Goal: Task Accomplishment & Management: Use online tool/utility

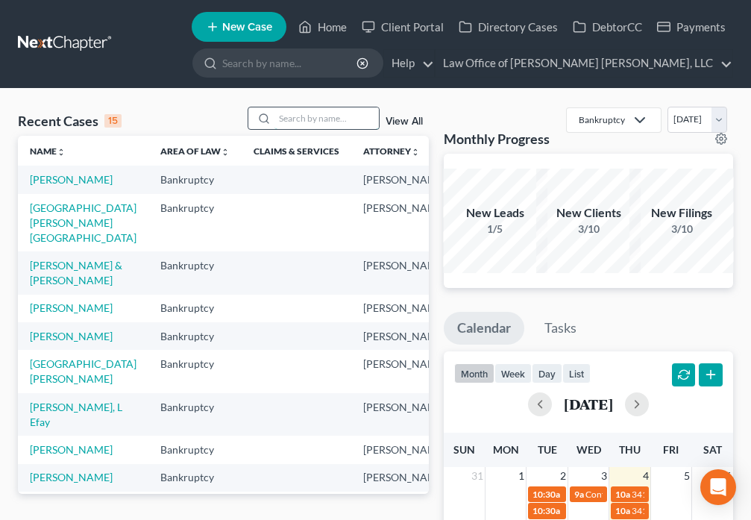
click at [293, 118] on input "search" at bounding box center [326, 118] width 104 height 22
type input "[PERSON_NAME]"
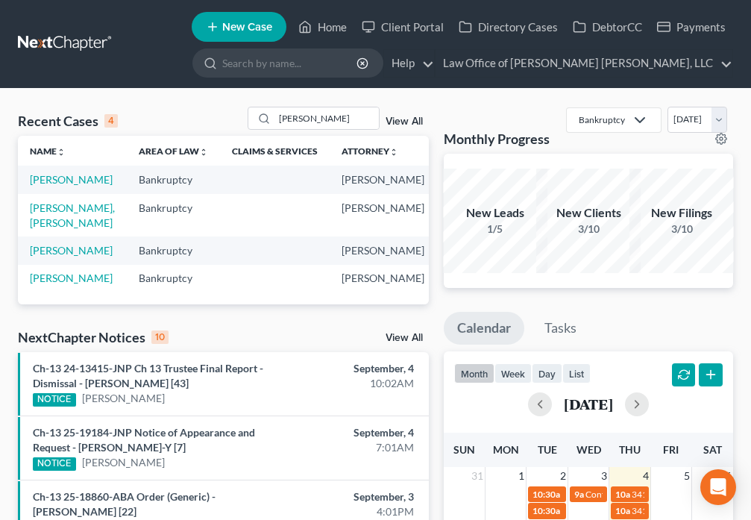
click at [50, 230] on td "[PERSON_NAME], [PERSON_NAME]" at bounding box center [72, 215] width 109 height 42
click at [42, 230] on td "[PERSON_NAME], [PERSON_NAME]" at bounding box center [72, 215] width 109 height 42
click at [48, 224] on link "[PERSON_NAME], [PERSON_NAME]" at bounding box center [72, 215] width 85 height 28
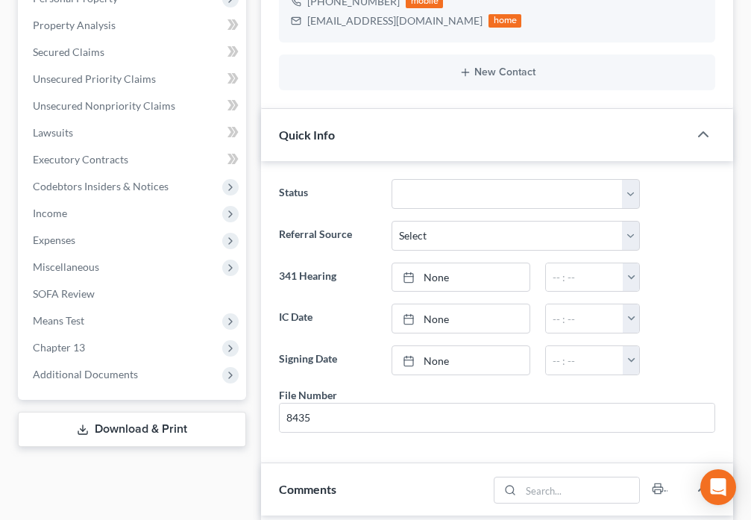
scroll to position [453, 0]
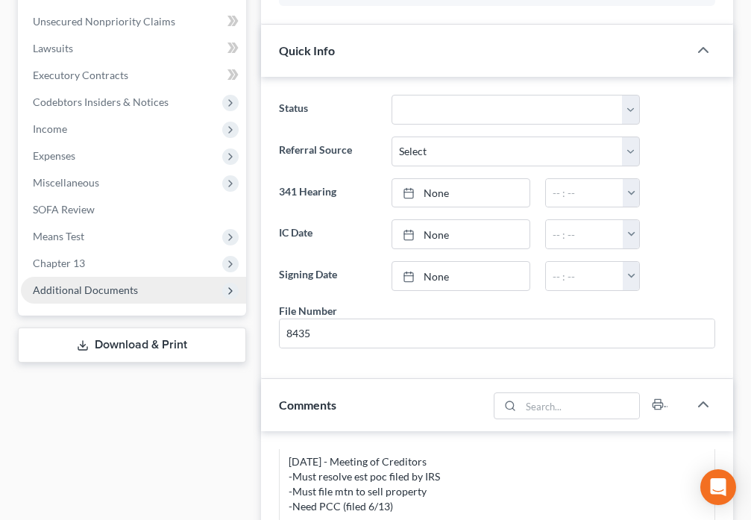
click at [151, 277] on span "Additional Documents" at bounding box center [133, 290] width 225 height 27
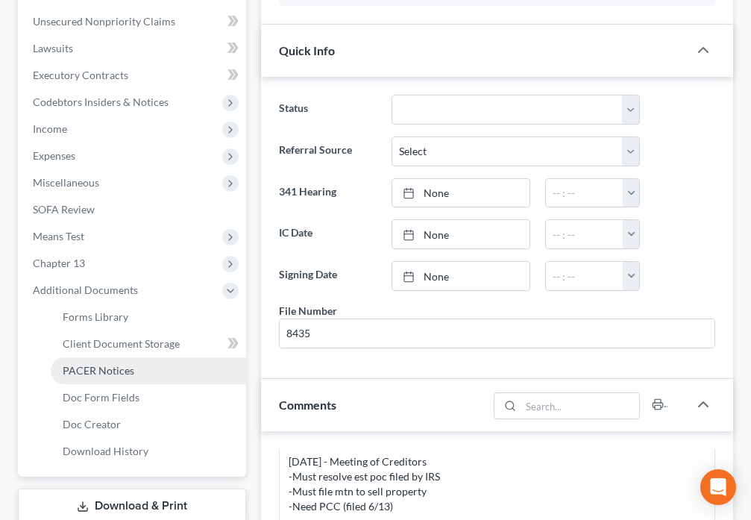
click at [136, 357] on link "PACER Notices" at bounding box center [148, 370] width 195 height 27
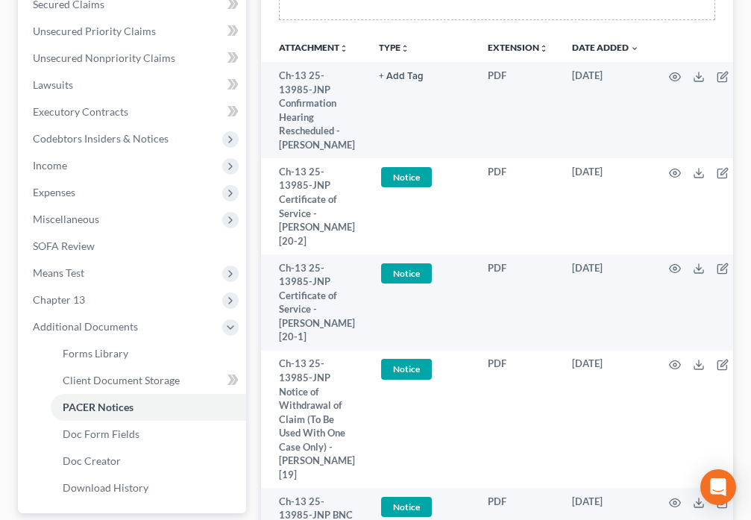
scroll to position [400, 0]
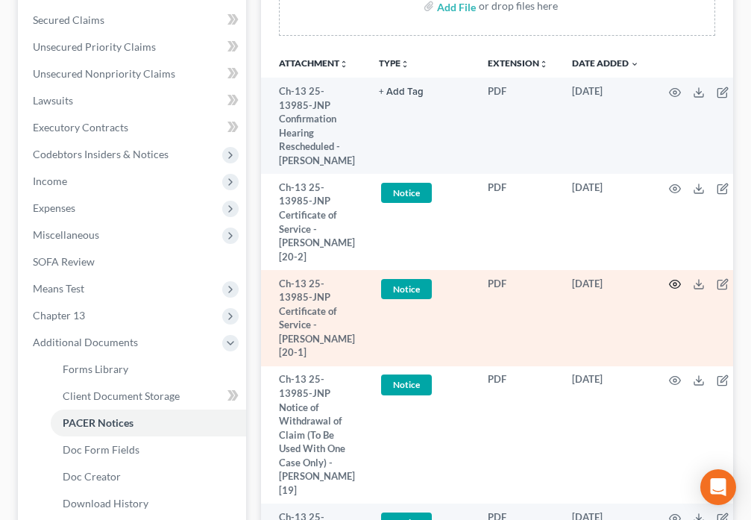
click at [670, 278] on icon "button" at bounding box center [675, 284] width 12 height 12
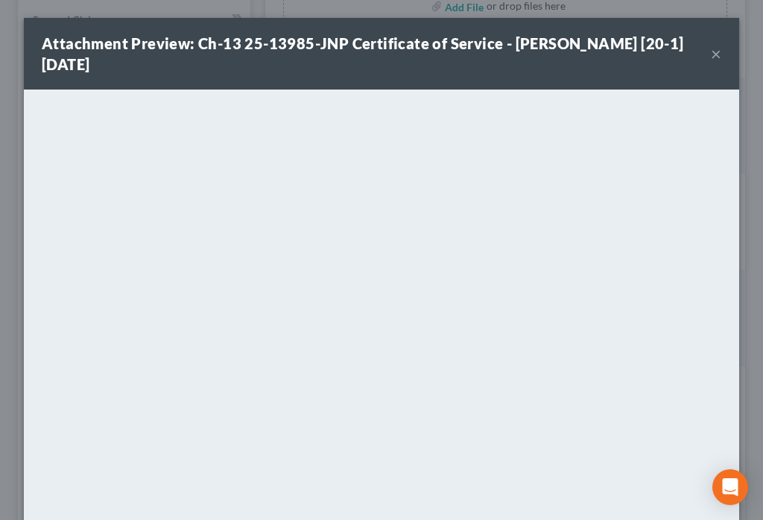
click at [711, 54] on button "×" at bounding box center [716, 54] width 10 height 18
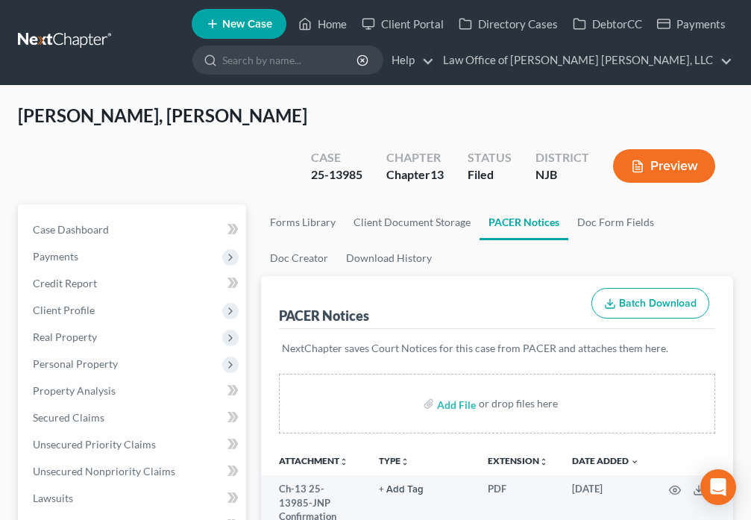
scroll to position [0, 0]
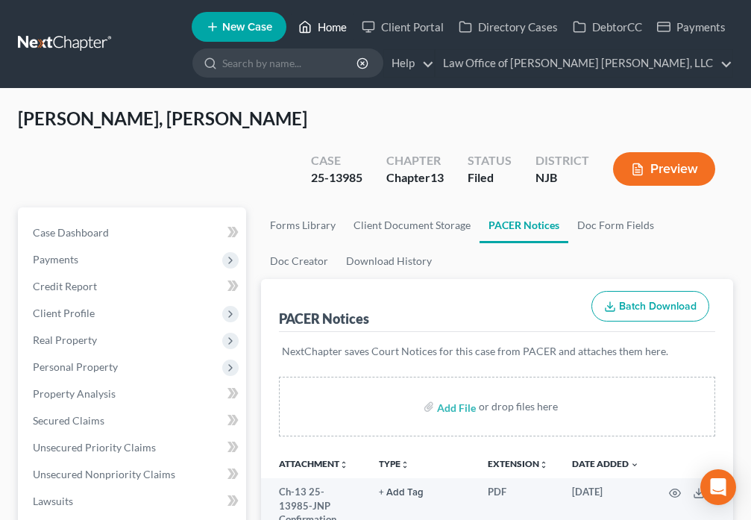
click at [335, 28] on link "Home" at bounding box center [322, 26] width 63 height 27
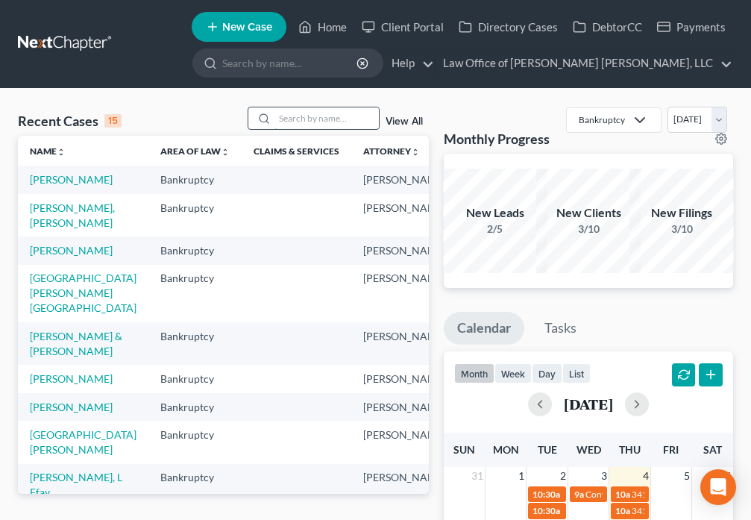
click at [288, 122] on input "search" at bounding box center [326, 118] width 104 height 22
type input "Brown"
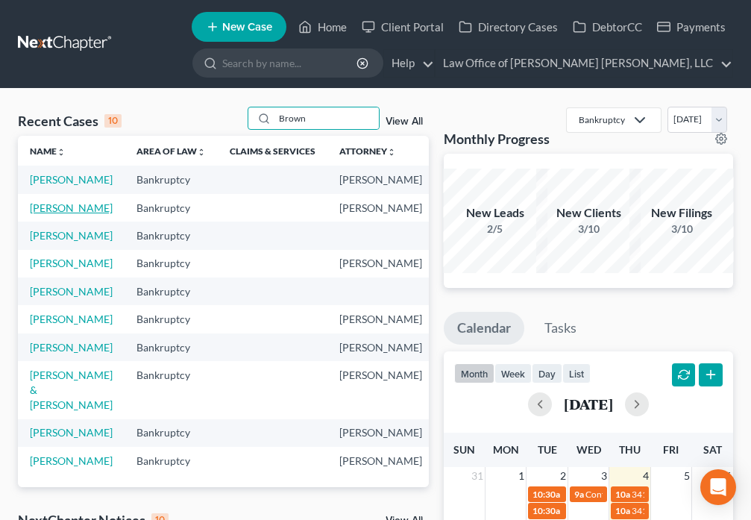
click at [37, 214] on link "[PERSON_NAME]" at bounding box center [71, 207] width 83 height 13
select select "6"
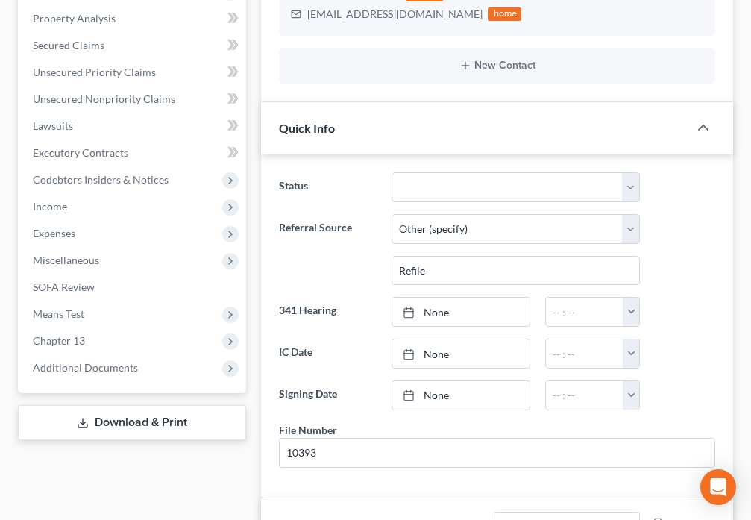
scroll to position [330, 0]
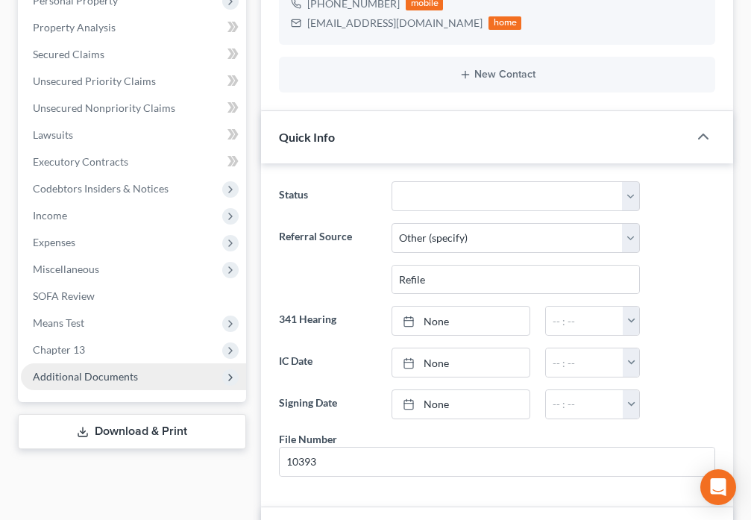
click at [91, 382] on span "Additional Documents" at bounding box center [133, 376] width 225 height 27
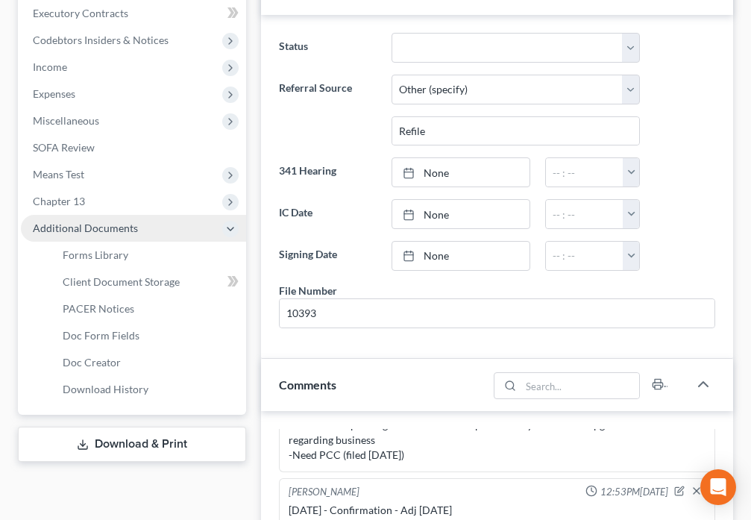
scroll to position [591, 0]
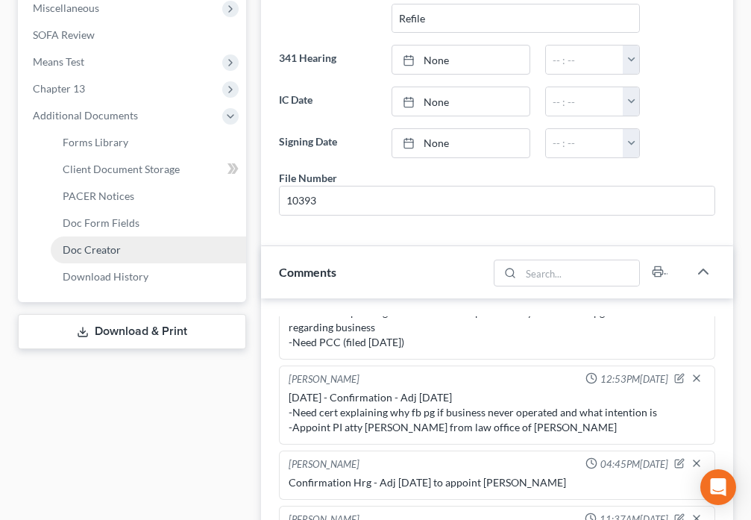
click at [133, 248] on link "Doc Creator" at bounding box center [148, 249] width 195 height 27
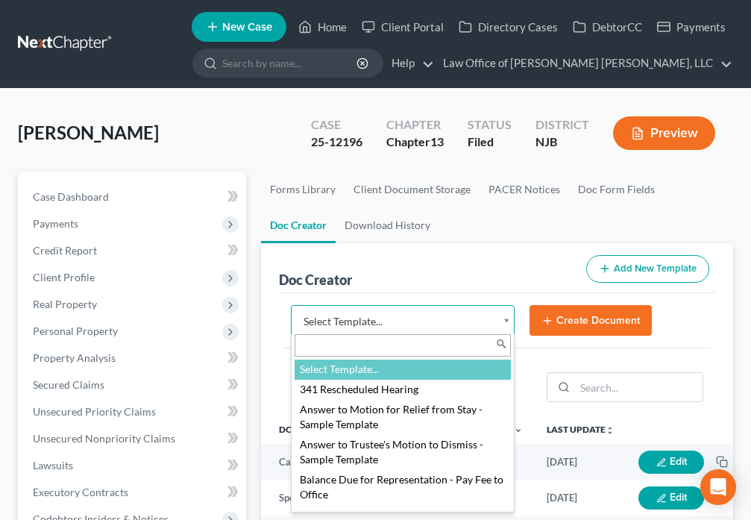
click at [506, 325] on body "Home New Case Client Portal Directory Cases DebtorCC Payments Law Office of [PE…" at bounding box center [375, 498] width 751 height 997
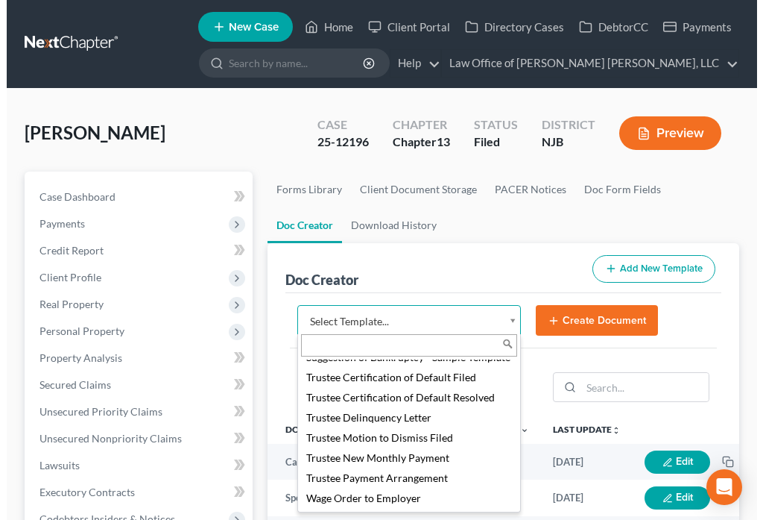
scroll to position [2175, 0]
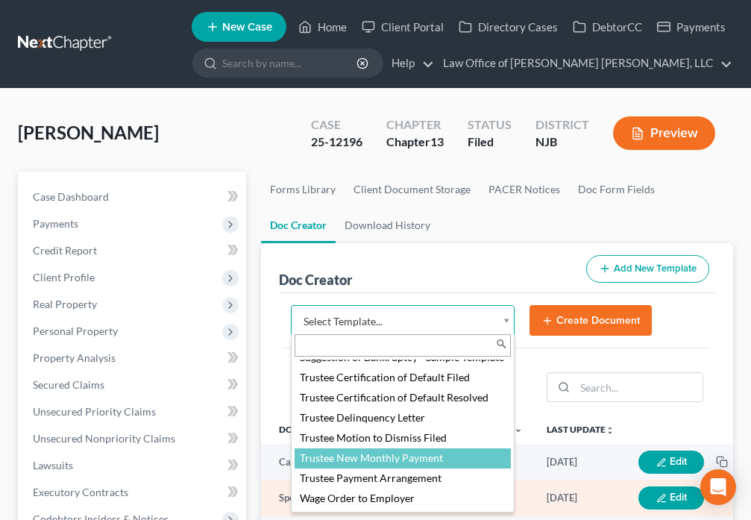
select select "88983"
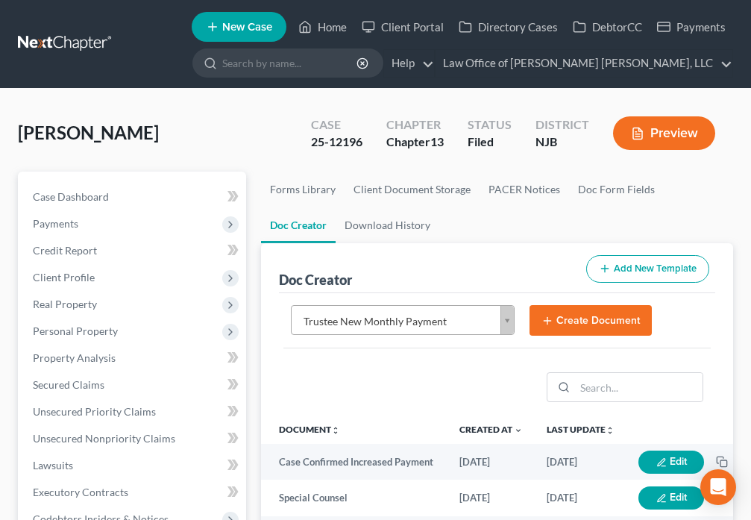
click at [582, 329] on button "Create Document" at bounding box center [590, 320] width 122 height 31
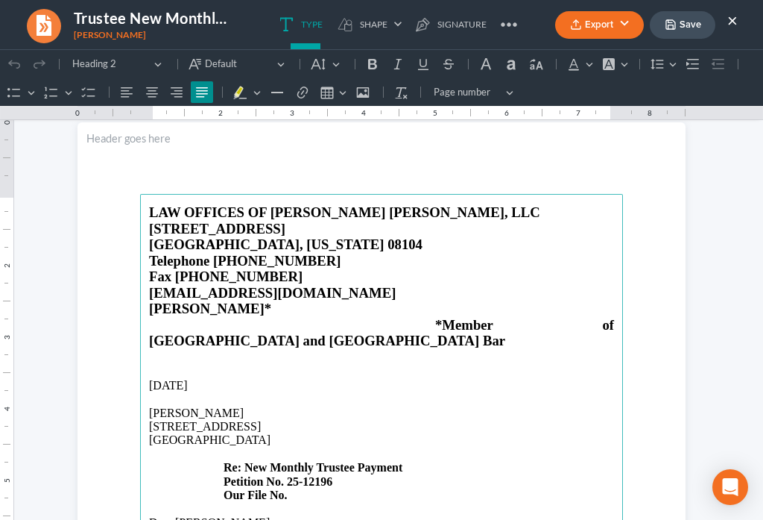
scroll to position [104, 0]
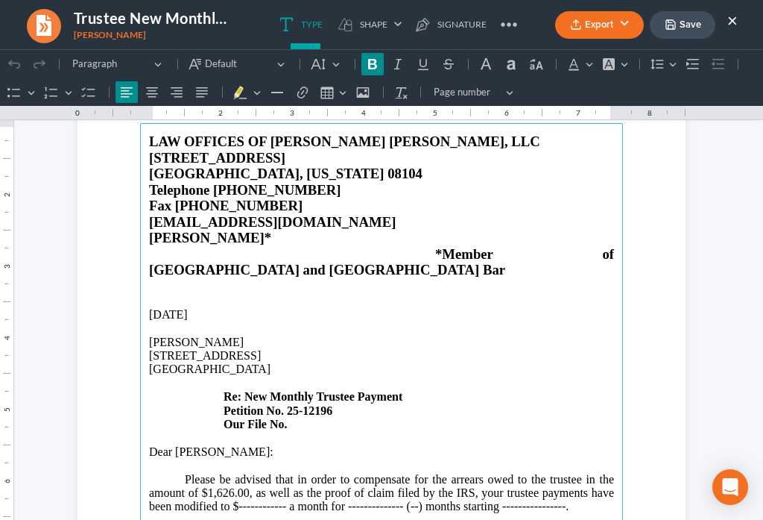
click at [306, 391] on p "[STREET_ADDRESS] Re: New Monthly Trustee Payment Petition No. 25-12196 Our File…" at bounding box center [381, 390] width 465 height 82
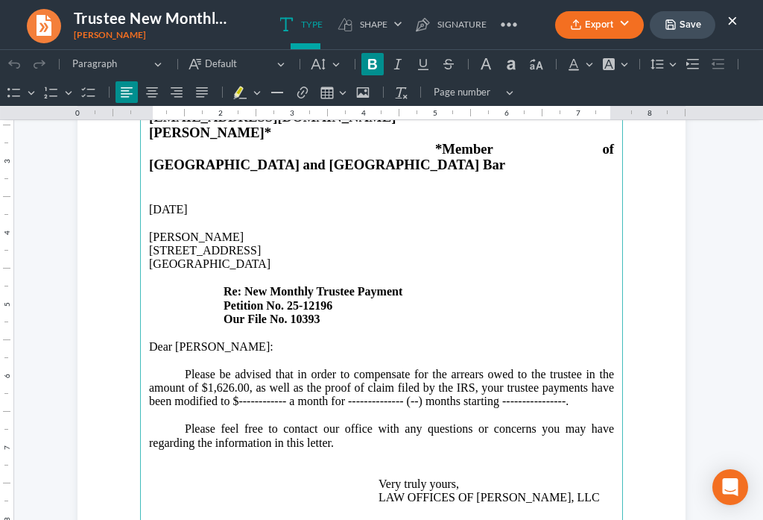
scroll to position [226, 0]
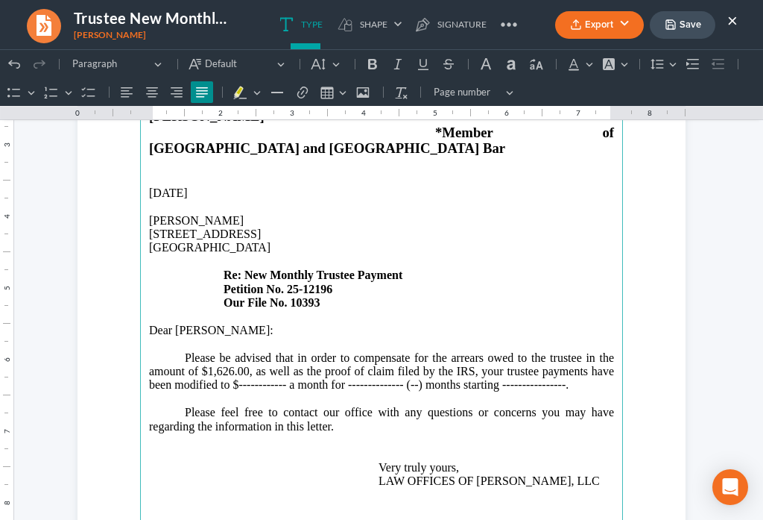
click at [298, 351] on p "Please be advised that in order to compensate for the arrears owed to the trust…" at bounding box center [381, 371] width 465 height 41
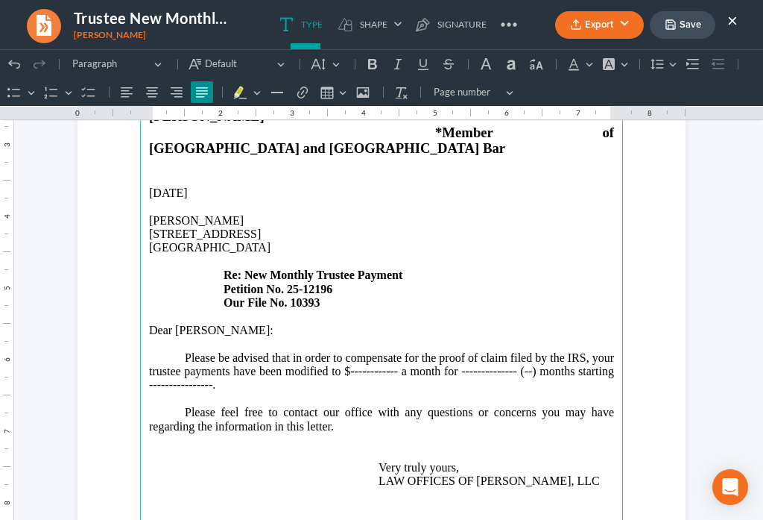
click at [579, 351] on p "Please be advised that in order to compensate for the proof of claim filed by t…" at bounding box center [381, 371] width 465 height 41
click at [426, 351] on p "Please be advised that in order to compensate for the proof of claim filed by C…" at bounding box center [381, 371] width 465 height 41
click at [447, 351] on p "Please be advised that in order to compensate for the proof of claim filed by C…" at bounding box center [381, 371] width 465 height 41
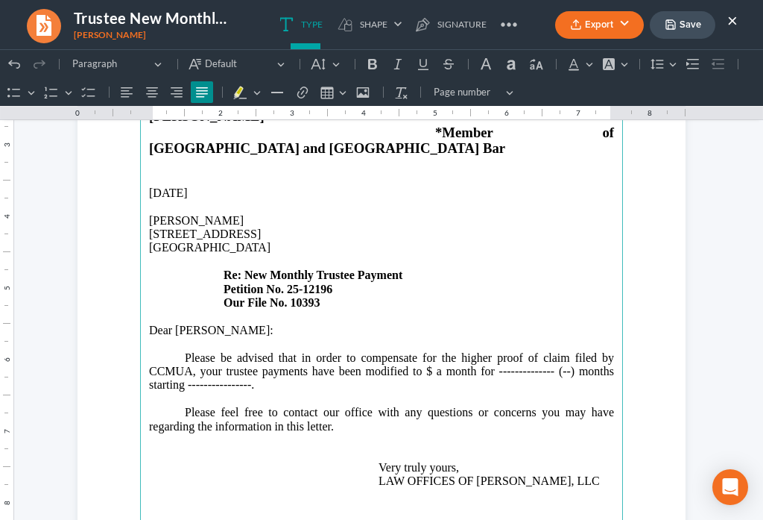
click at [551, 351] on p "Please be advised that in order to compensate for the higher proof of claim fil…" at bounding box center [381, 371] width 465 height 41
click at [549, 351] on p "Please be advised that in order to compensate for the higher proof of claim fil…" at bounding box center [381, 371] width 465 height 41
click at [435, 351] on p "Please be advised that in order to compensate for the higher proof of claim fil…" at bounding box center [381, 371] width 465 height 41
click at [605, 351] on p "Please be advised that in order to compensate for the higher proof of claim fil…" at bounding box center [381, 371] width 465 height 41
click at [283, 356] on p "Please be advised that in order to compensate for the higher proof of claim fil…" at bounding box center [381, 371] width 465 height 41
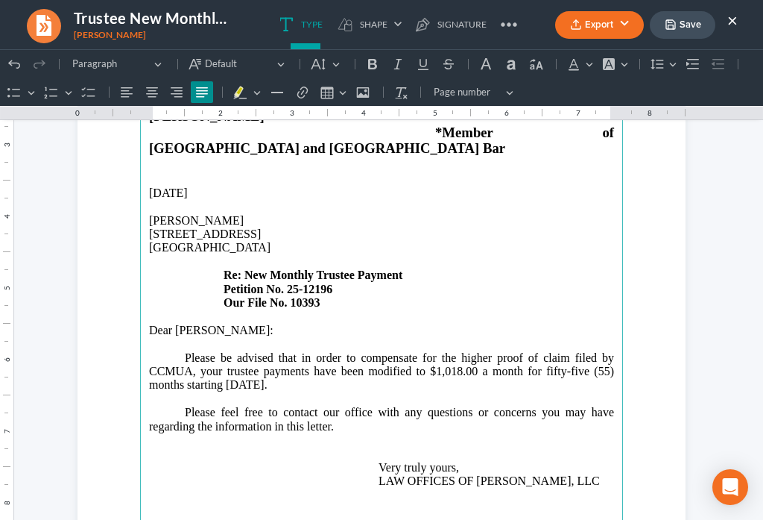
click at [316, 351] on p "Please be advised that in order to compensate for the higher proof of claim fil…" at bounding box center [381, 371] width 465 height 41
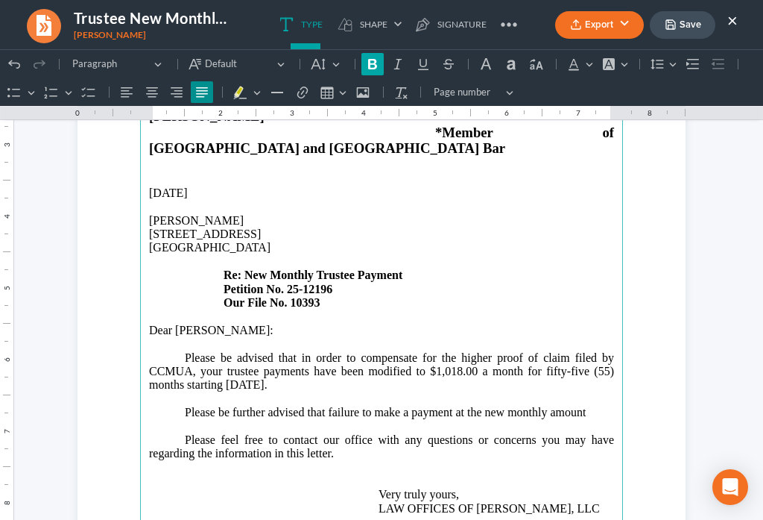
click at [372, 72] on button "Bold (Ctrl+B) Bold" at bounding box center [373, 64] width 22 height 22
click at [424, 71] on icon "Editor toolbar" at bounding box center [423, 64] width 15 height 15
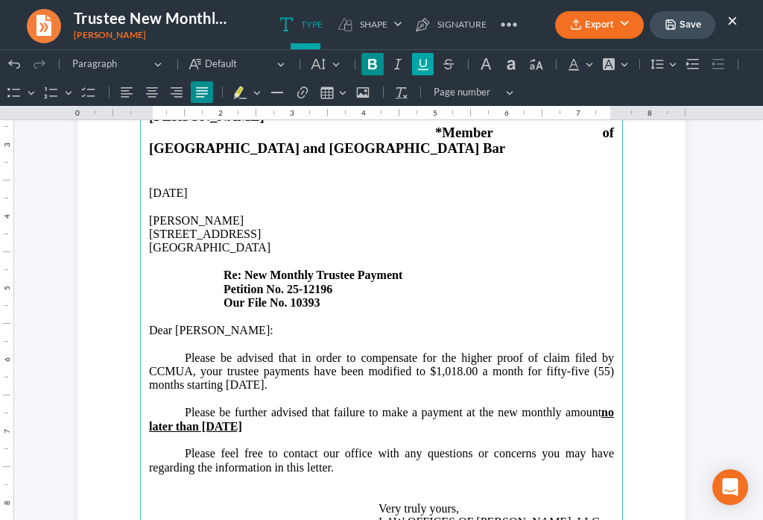
click at [424, 68] on icon "Editor toolbar" at bounding box center [423, 64] width 15 height 15
click at [366, 66] on icon "Editor toolbar" at bounding box center [372, 64] width 15 height 15
click at [264, 406] on u "no later than [DATE]" at bounding box center [381, 419] width 465 height 26
click at [307, 406] on p "Please be further advised that failure to make a payment at the new monthly amo…" at bounding box center [381, 420] width 465 height 28
click at [374, 65] on icon "Editor toolbar" at bounding box center [372, 64] width 15 height 15
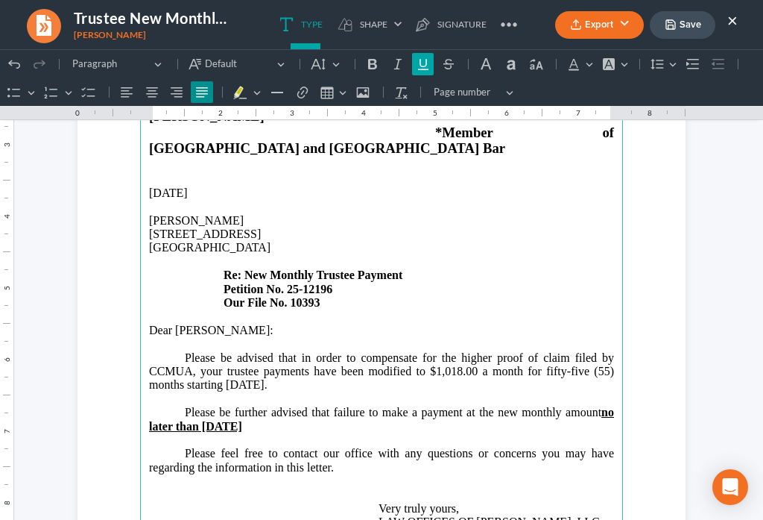
click at [421, 65] on icon "Editor toolbar" at bounding box center [423, 64] width 15 height 15
click at [263, 406] on u "no later than [DATE]" at bounding box center [381, 419] width 465 height 26
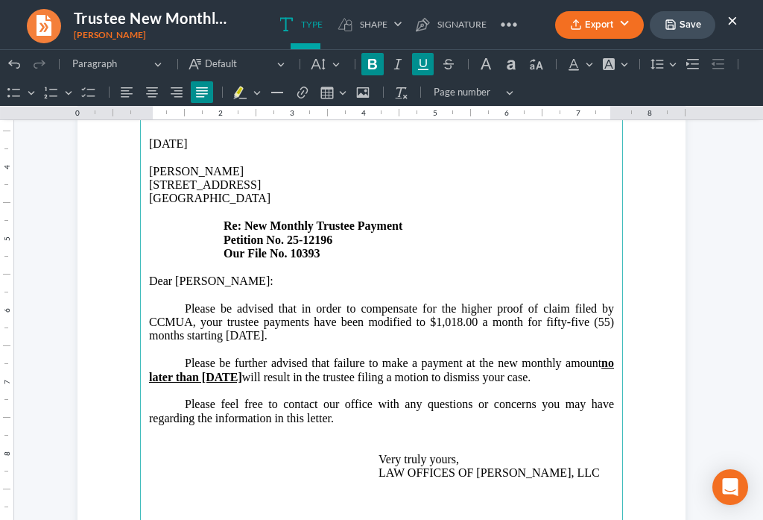
scroll to position [296, 0]
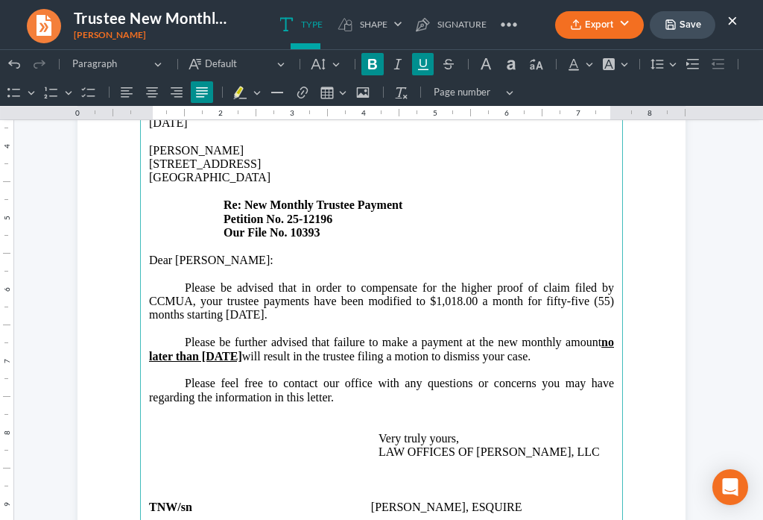
click at [353, 377] on p "Please feel free to contact our office with any questions or concerns you may h…" at bounding box center [381, 397] width 465 height 41
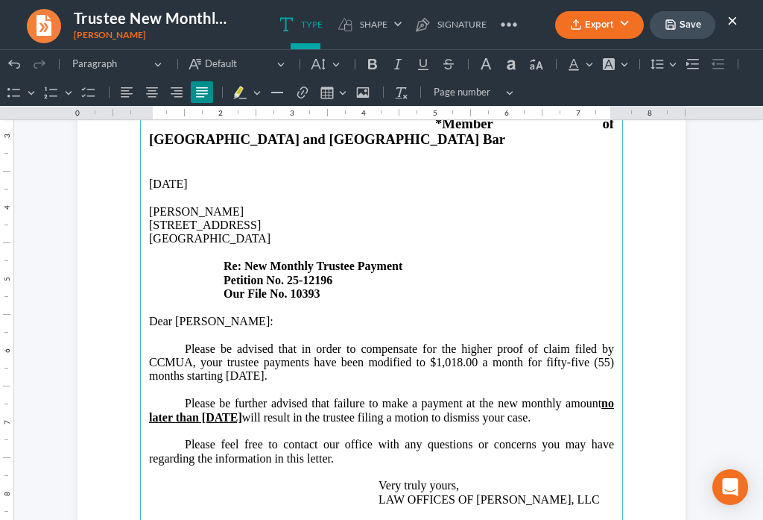
scroll to position [226, 0]
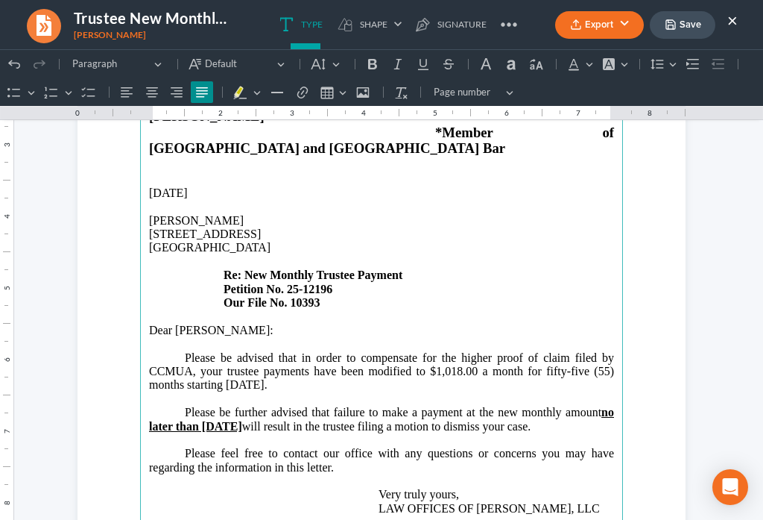
click at [680, 29] on button "Save" at bounding box center [683, 25] width 66 height 28
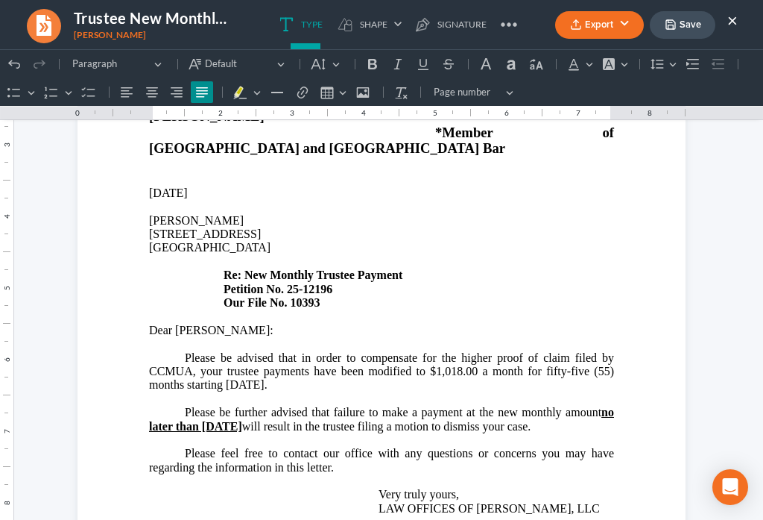
click at [588, 22] on button "Export" at bounding box center [599, 25] width 89 height 28
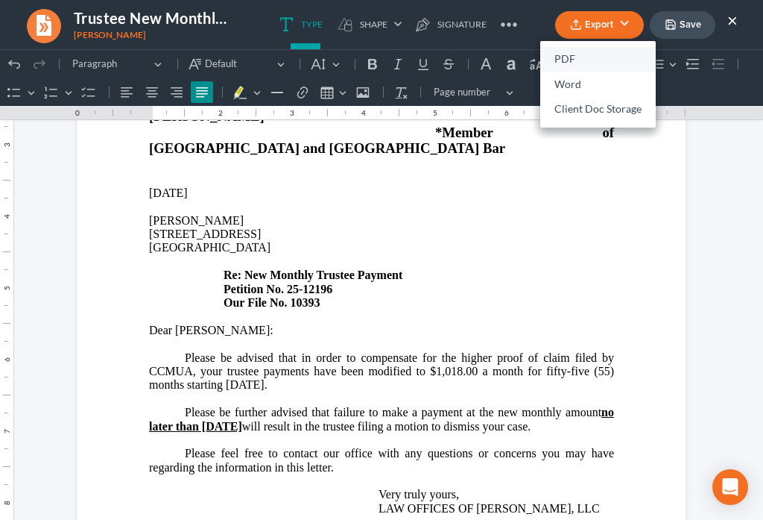
click at [562, 57] on link "PDF" at bounding box center [599, 59] width 116 height 25
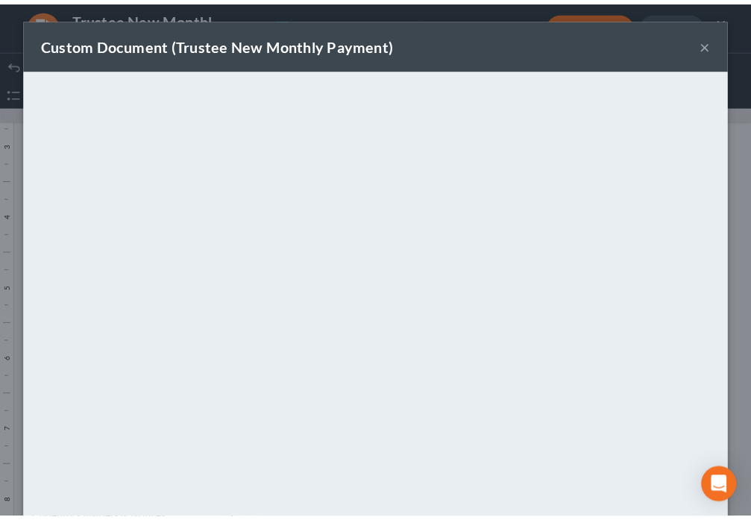
scroll to position [104, 0]
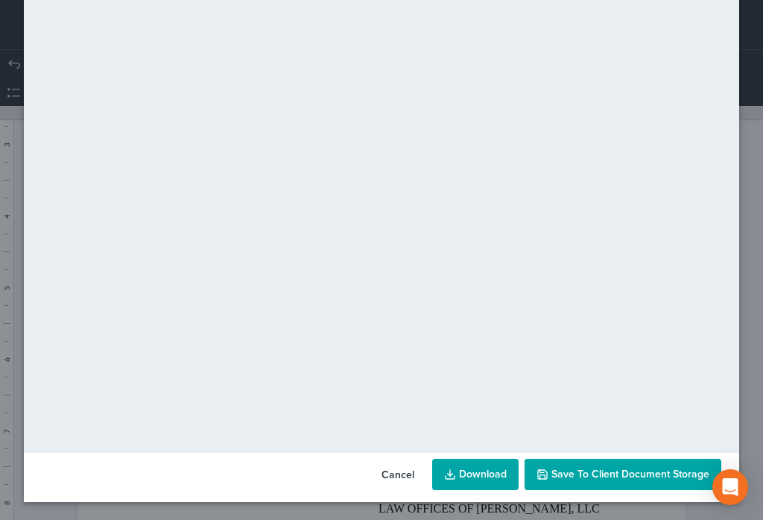
click at [631, 478] on span "Save to Client Document Storage" at bounding box center [631, 473] width 158 height 13
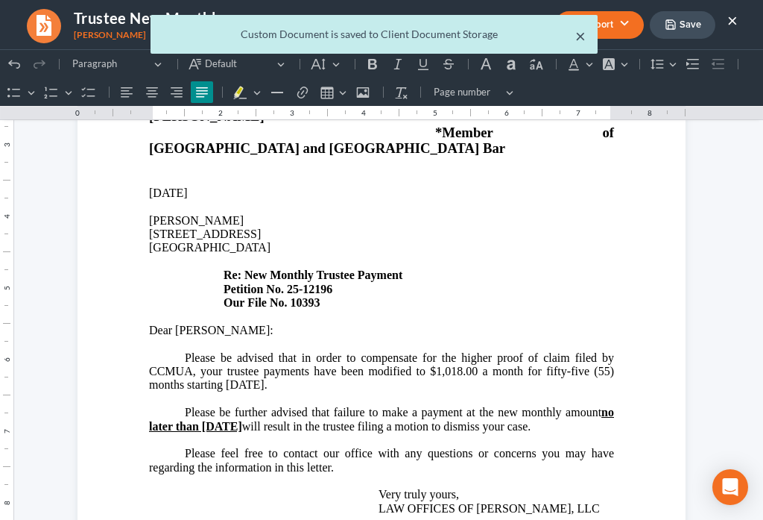
click at [577, 36] on button "×" at bounding box center [581, 36] width 10 height 18
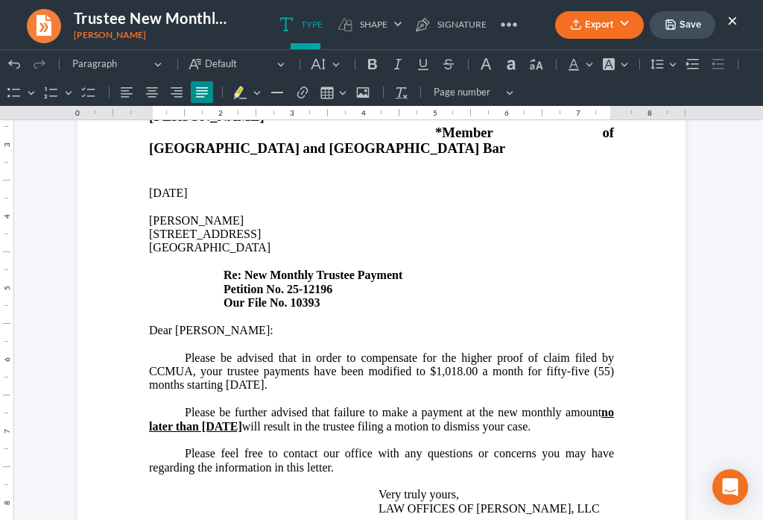
click at [731, 22] on button "×" at bounding box center [733, 20] width 10 height 18
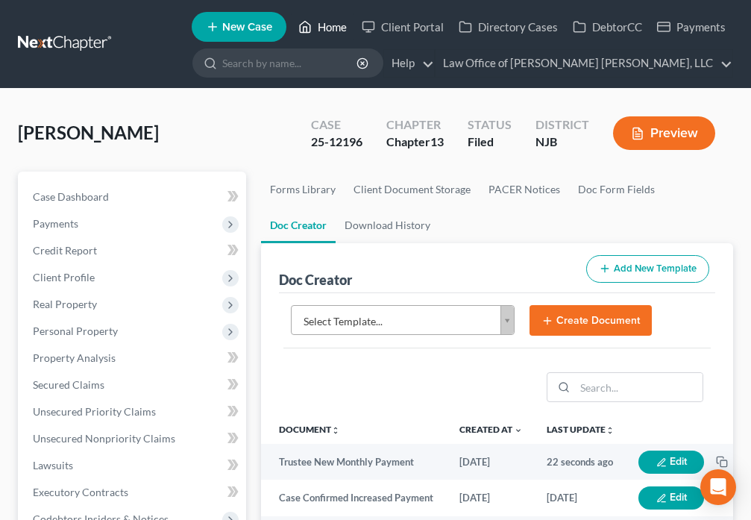
click at [312, 30] on icon at bounding box center [304, 27] width 13 height 18
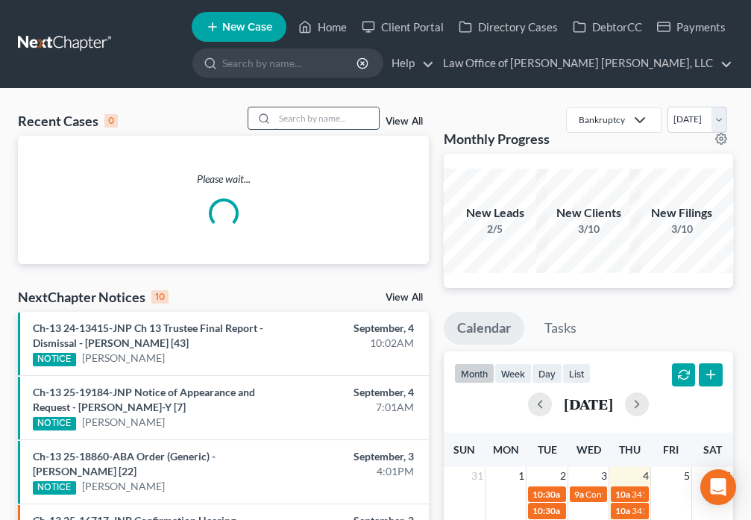
click at [307, 116] on input "search" at bounding box center [326, 118] width 104 height 22
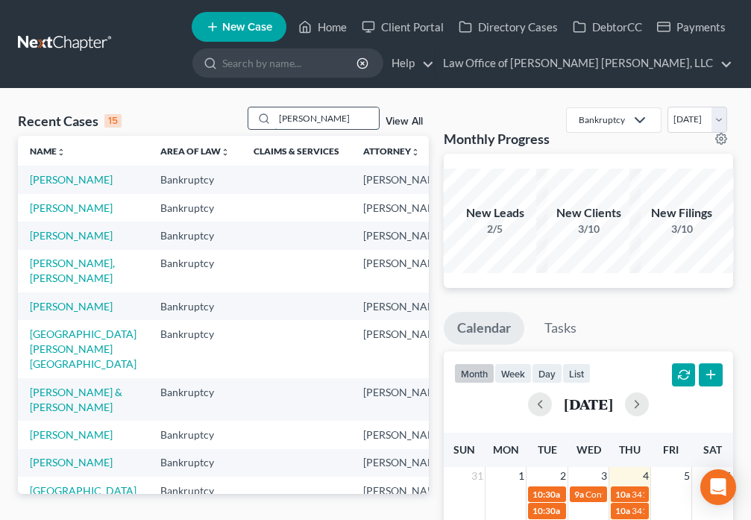
type input "[PERSON_NAME]"
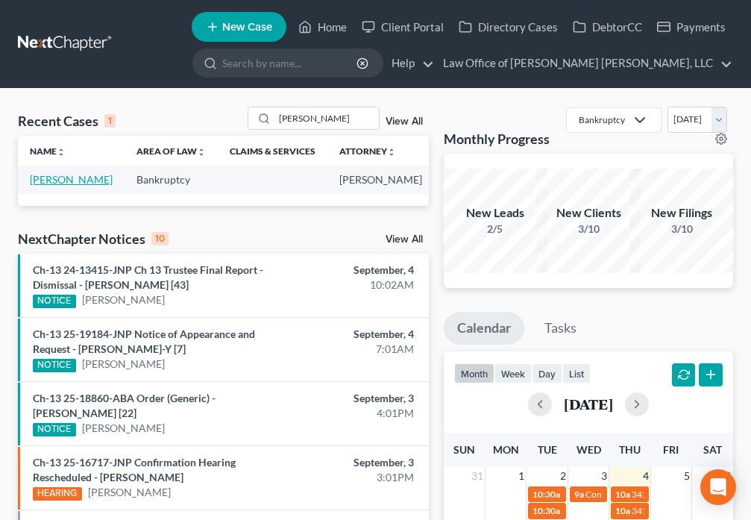
click at [42, 183] on link "[PERSON_NAME]" at bounding box center [71, 179] width 83 height 13
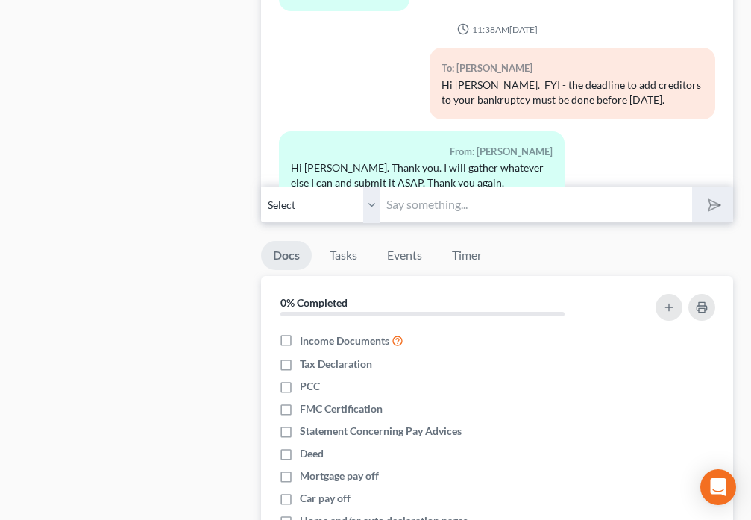
scroll to position [1461, 0]
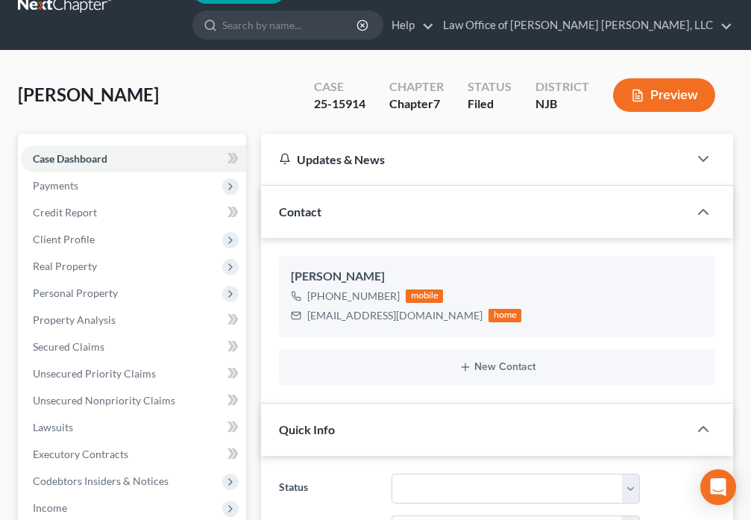
scroll to position [0, 0]
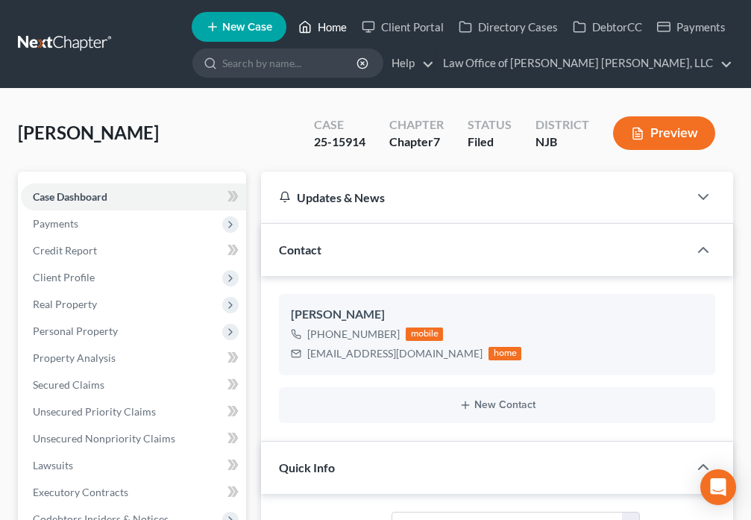
click at [306, 26] on icon at bounding box center [304, 27] width 13 height 18
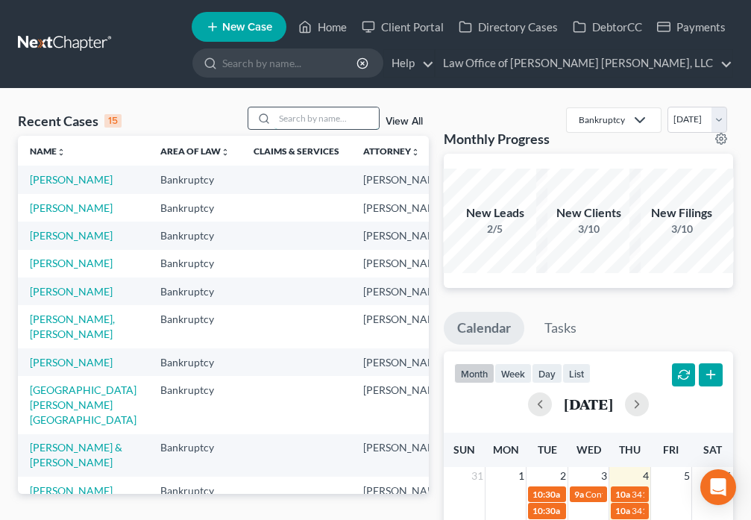
click at [302, 119] on input "search" at bounding box center [326, 118] width 104 height 22
type input "[PERSON_NAME]"
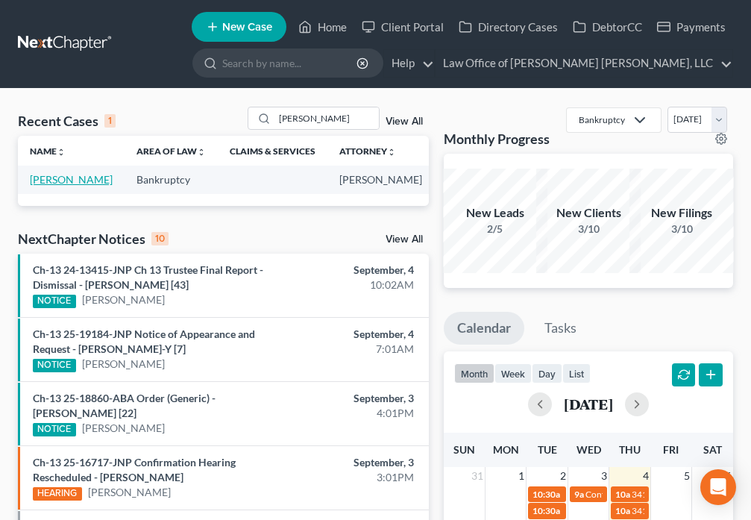
click at [49, 178] on link "[PERSON_NAME]" at bounding box center [71, 179] width 83 height 13
select select "6"
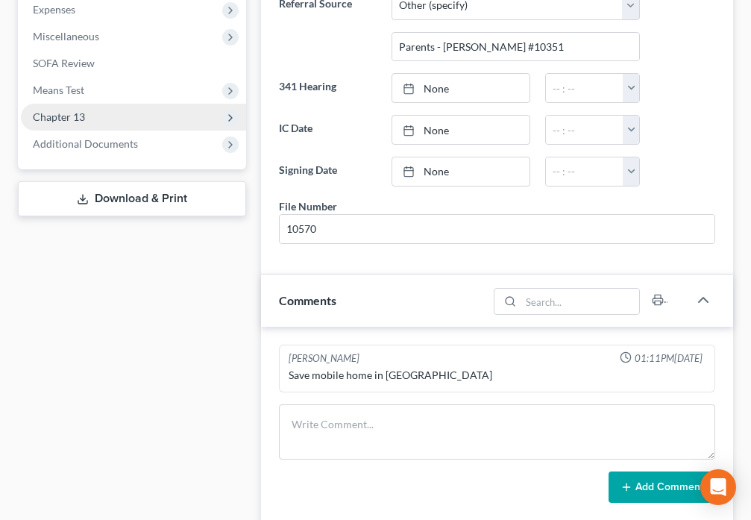
scroll to position [539, 0]
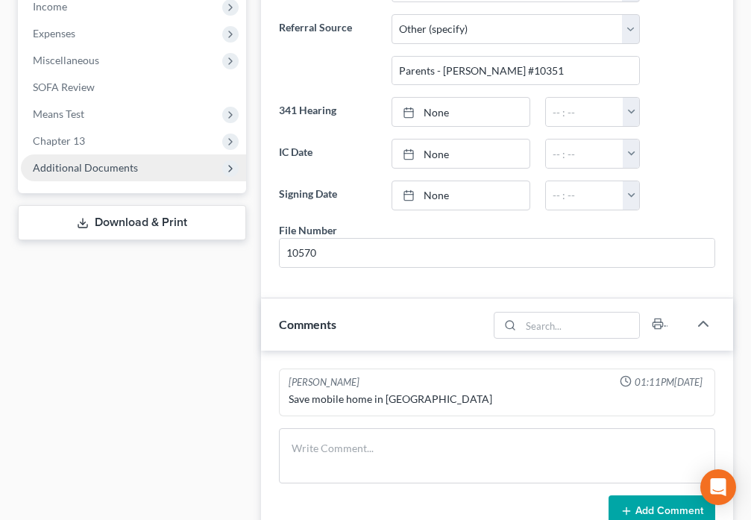
click at [92, 166] on span "Additional Documents" at bounding box center [85, 167] width 105 height 13
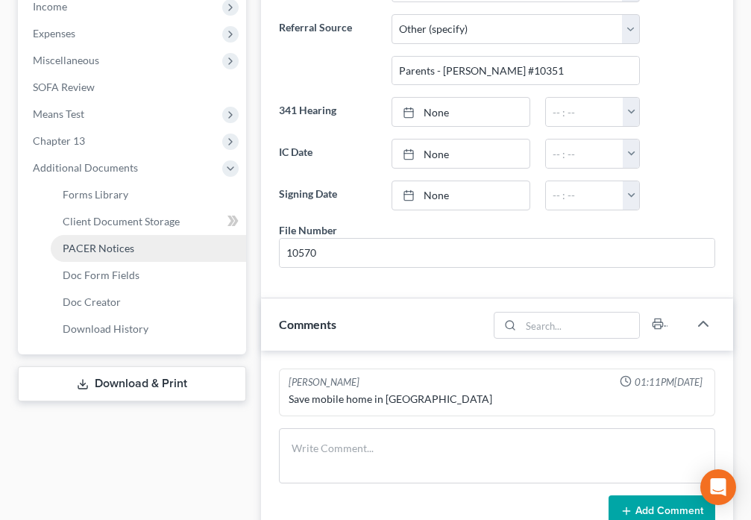
click at [75, 252] on span "PACER Notices" at bounding box center [99, 248] width 72 height 13
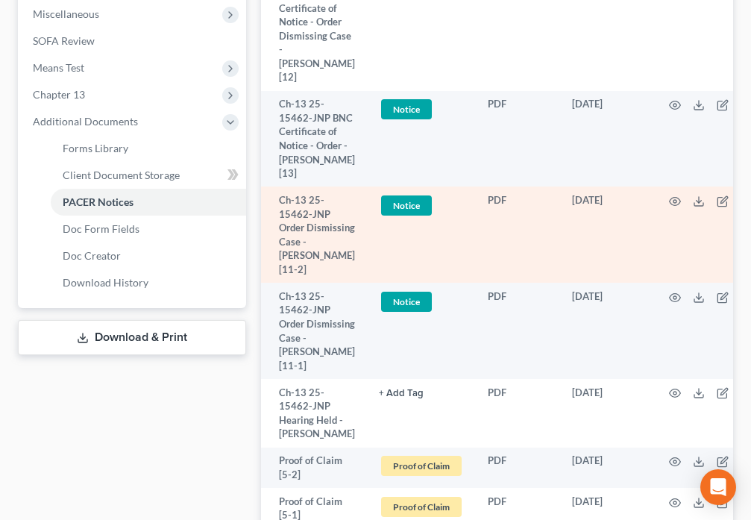
scroll to position [643, 0]
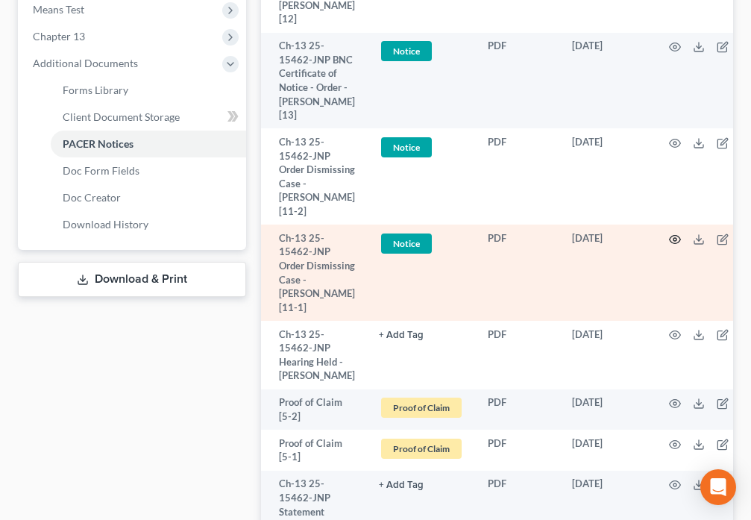
click at [669, 245] on icon "button" at bounding box center [675, 239] width 12 height 12
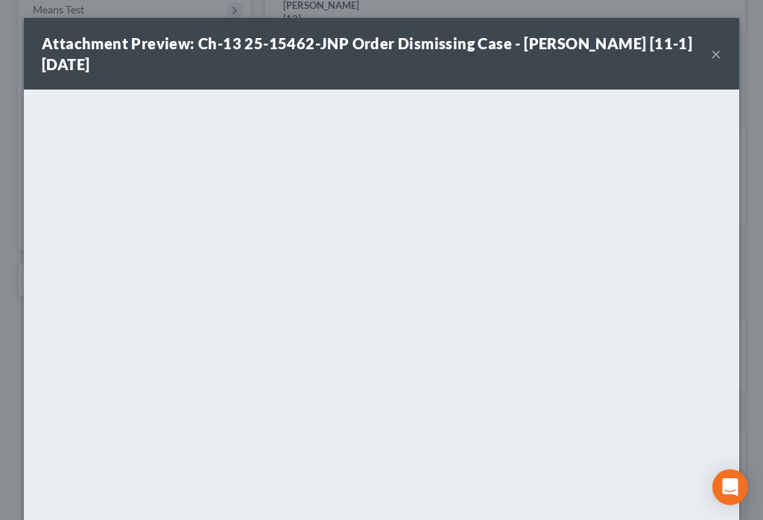
click at [711, 57] on button "×" at bounding box center [716, 54] width 10 height 18
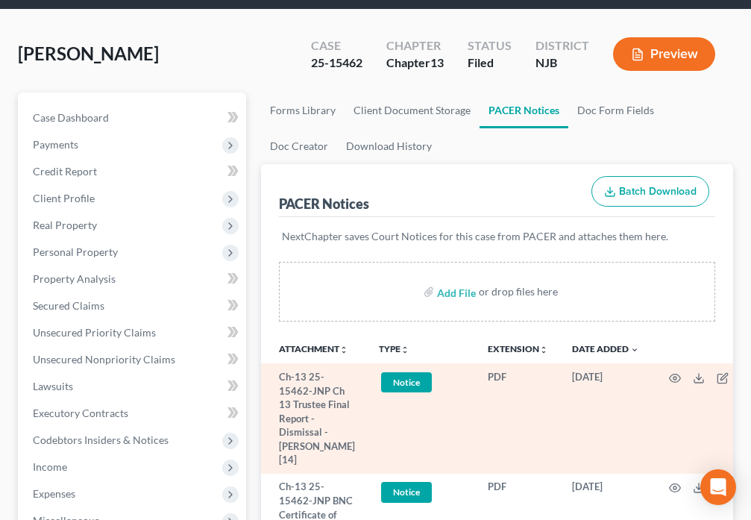
scroll to position [52, 0]
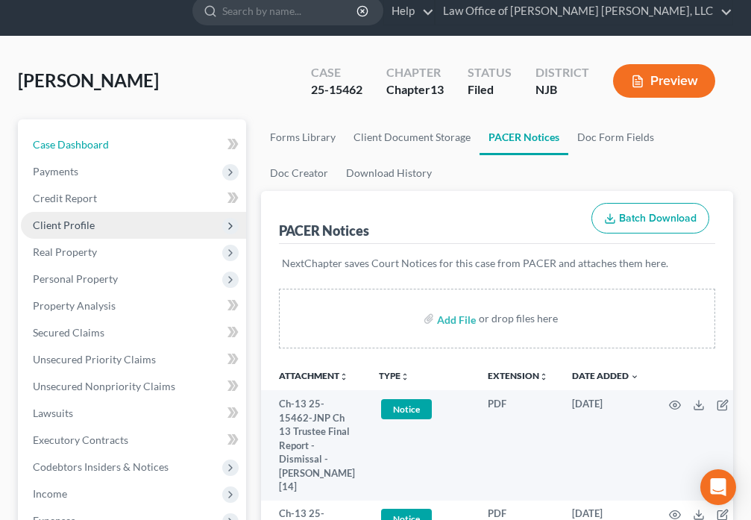
drag, startPoint x: 83, startPoint y: 140, endPoint x: 215, endPoint y: 217, distance: 152.7
click at [84, 142] on span "Case Dashboard" at bounding box center [71, 144] width 76 height 13
select select "6"
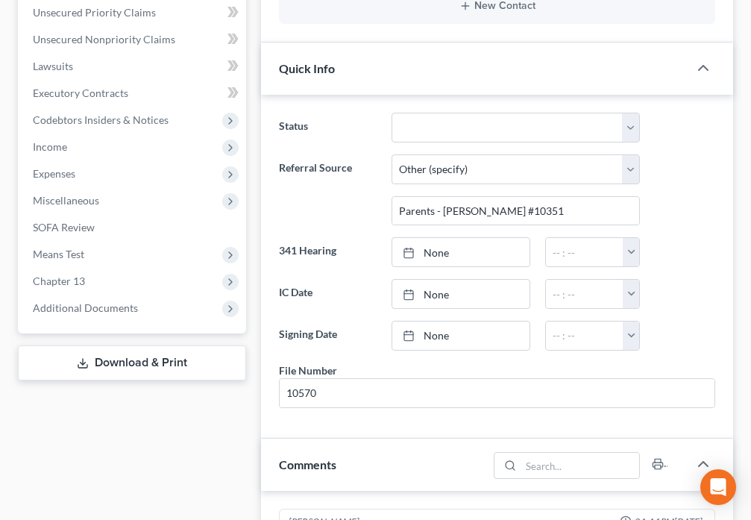
scroll to position [400, 0]
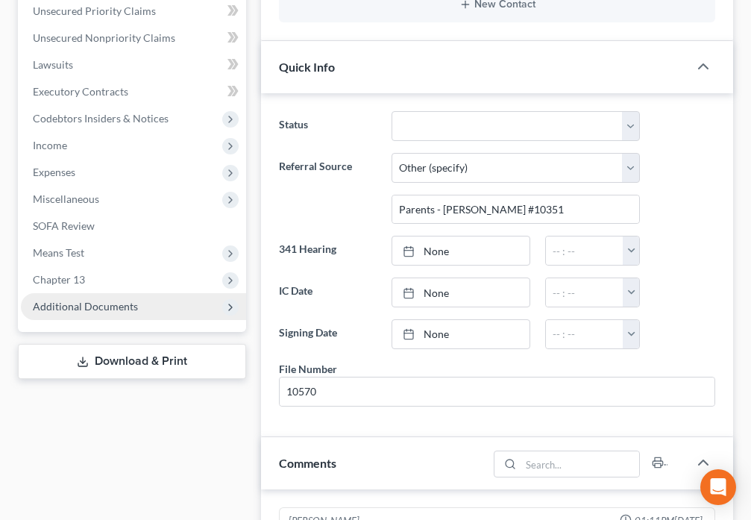
click at [132, 306] on span "Additional Documents" at bounding box center [85, 306] width 105 height 13
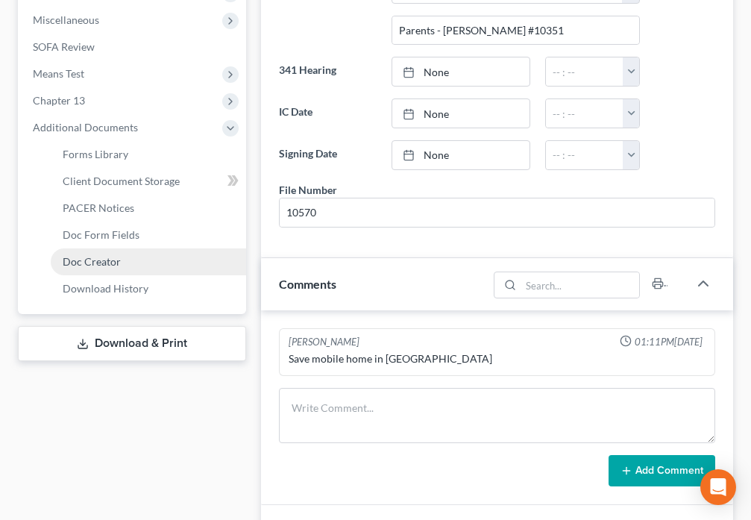
scroll to position [574, 0]
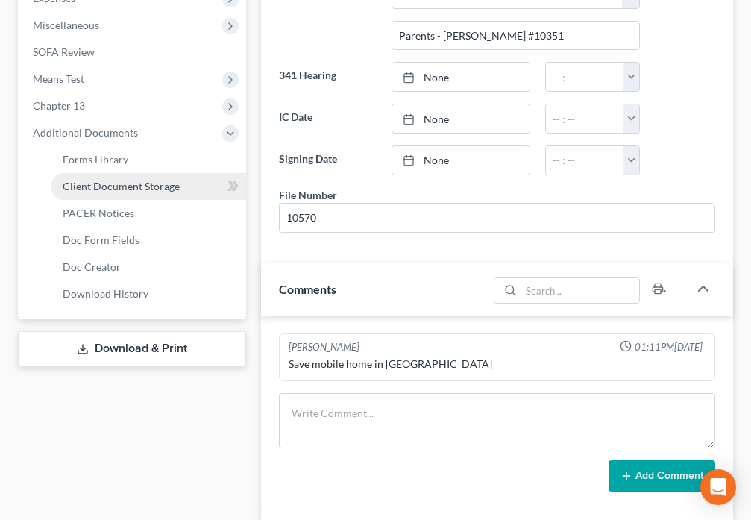
click at [177, 191] on span "Client Document Storage" at bounding box center [121, 186] width 117 height 13
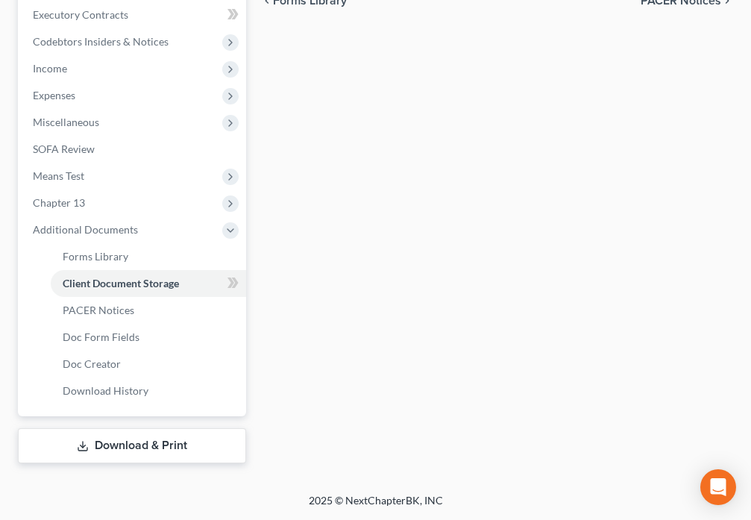
select select "9"
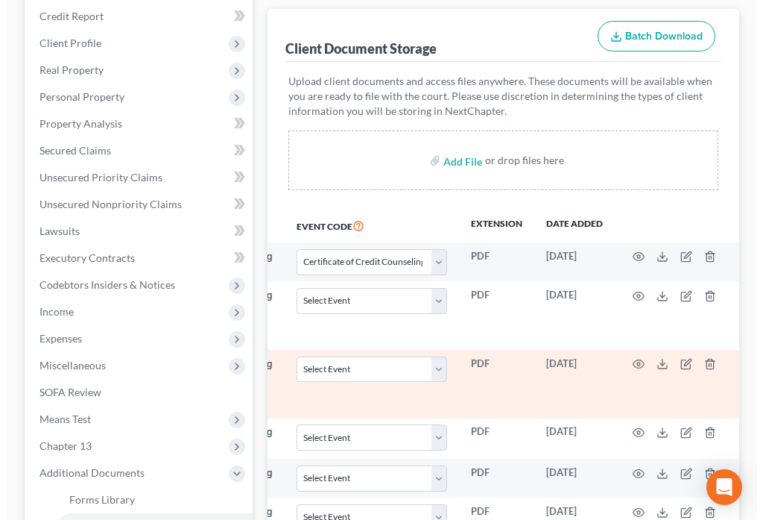
scroll to position [184, 0]
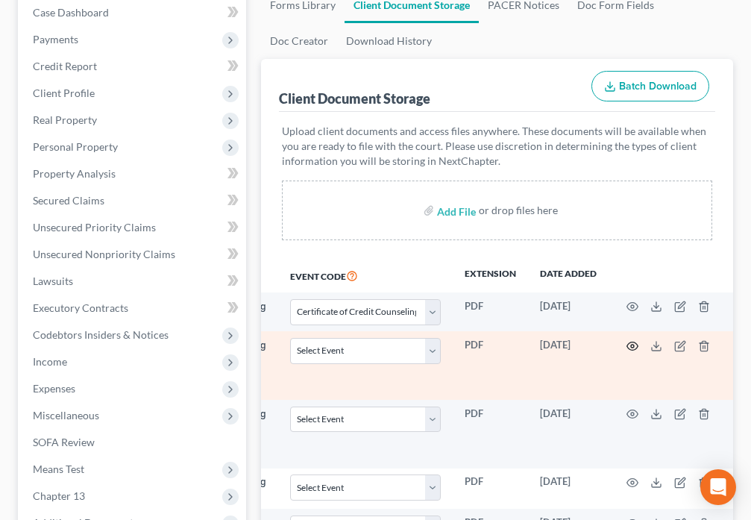
click at [635, 346] on icon "button" at bounding box center [632, 346] width 12 height 12
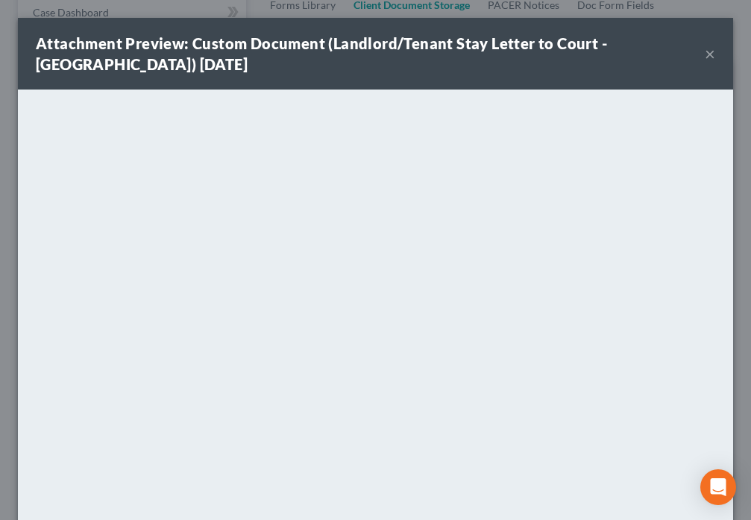
scroll to position [0, 180]
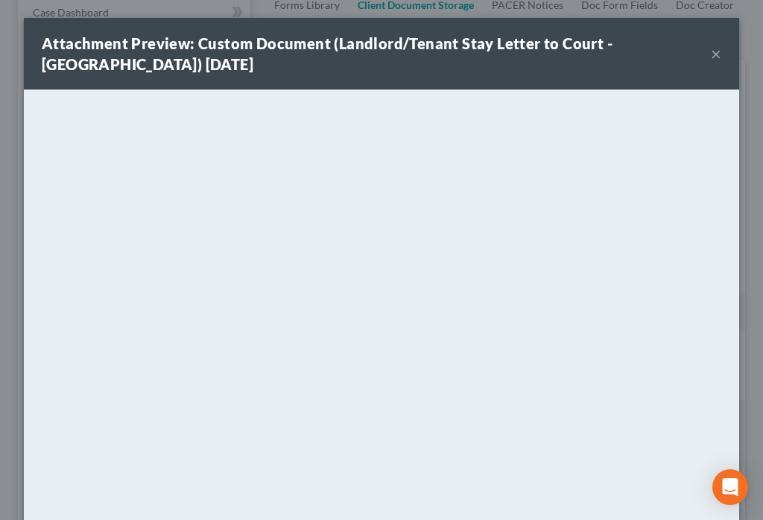
click at [711, 54] on button "×" at bounding box center [716, 54] width 10 height 18
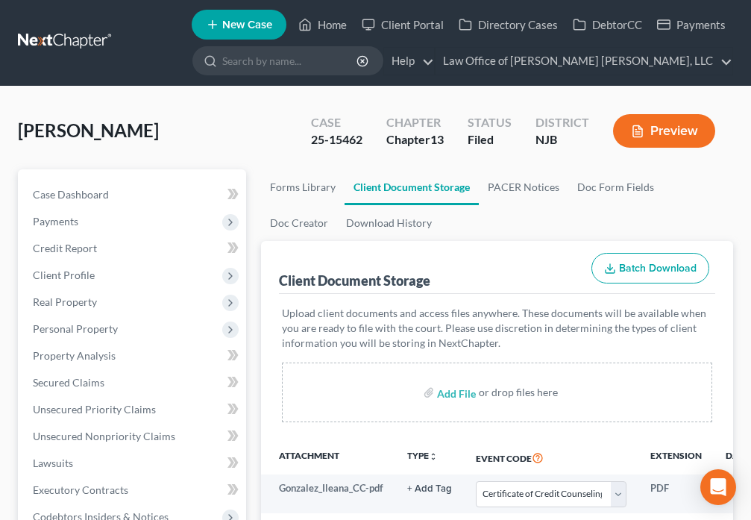
scroll to position [0, 0]
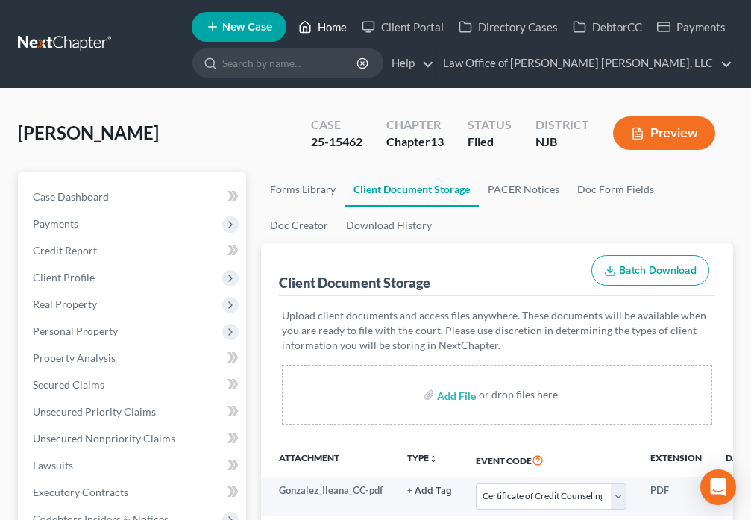
click at [323, 28] on link "Home" at bounding box center [322, 26] width 63 height 27
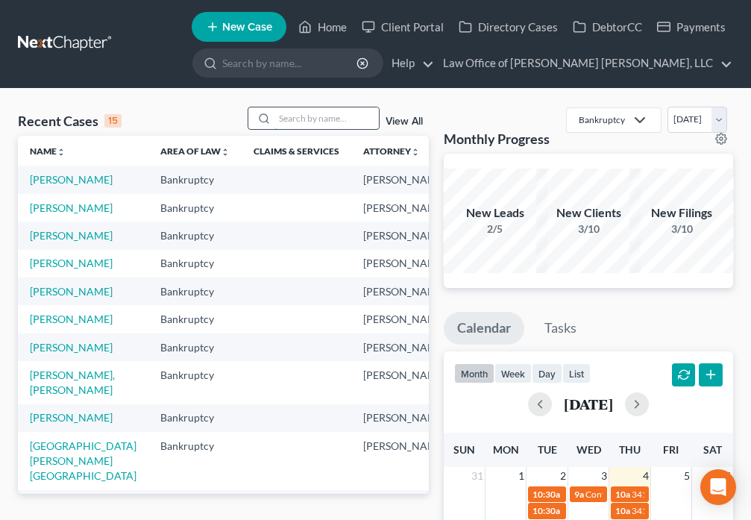
click at [280, 116] on input "search" at bounding box center [326, 118] width 104 height 22
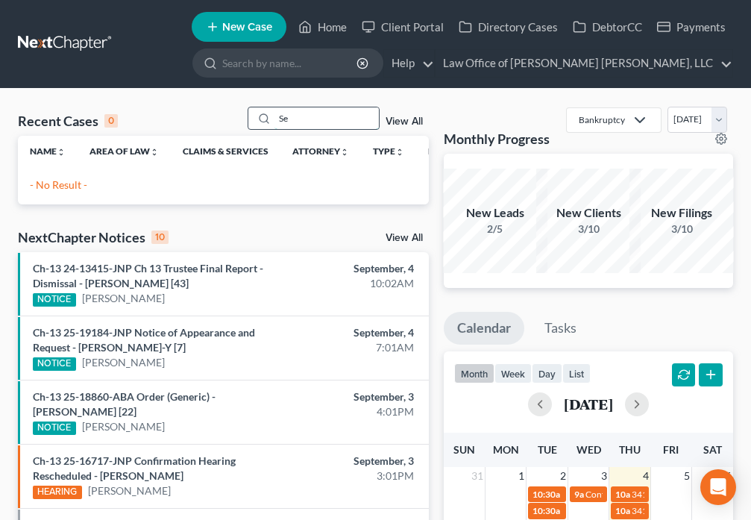
type input "S"
type input "[PERSON_NAME]"
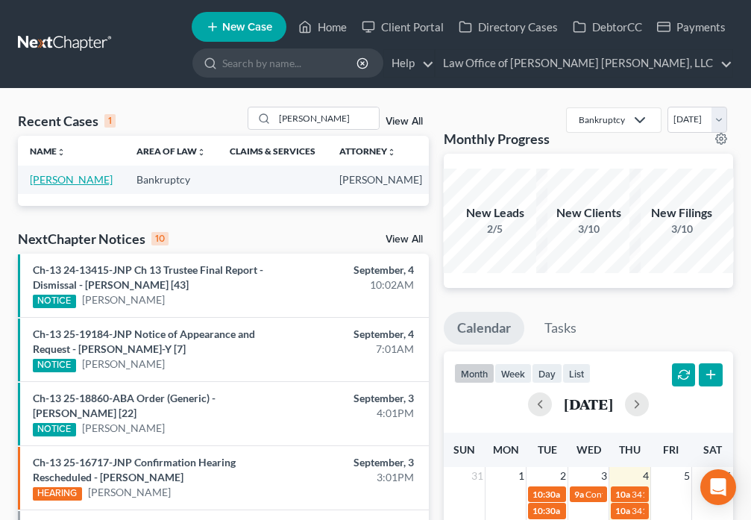
click at [40, 186] on link "[PERSON_NAME]" at bounding box center [71, 179] width 83 height 13
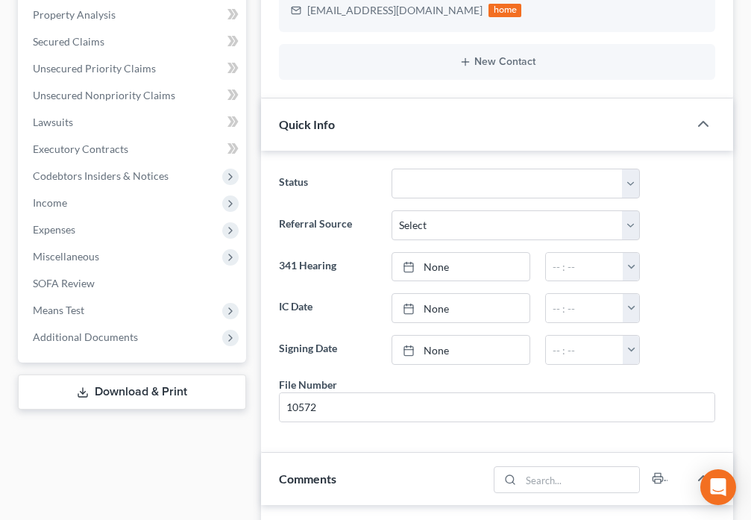
scroll to position [400, 0]
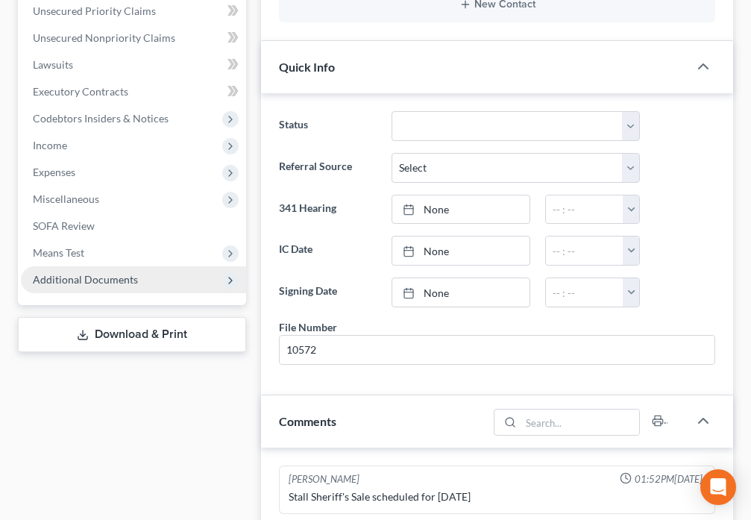
click at [106, 283] on span "Additional Documents" at bounding box center [85, 279] width 105 height 13
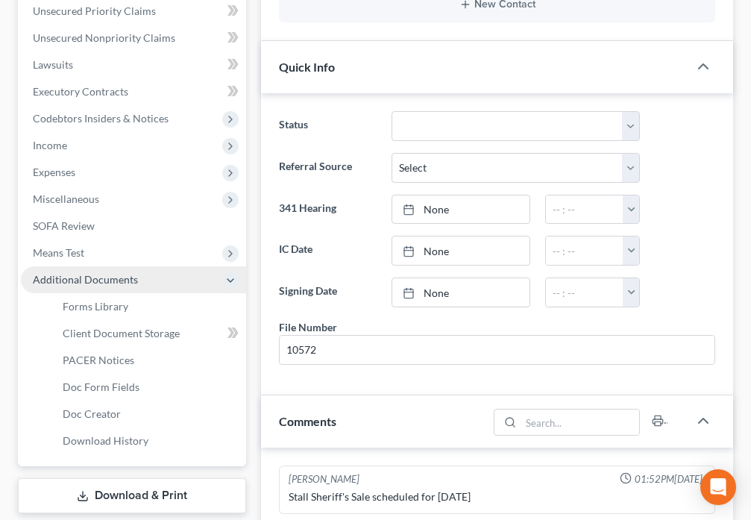
click at [106, 283] on span "Additional Documents" at bounding box center [85, 279] width 105 height 13
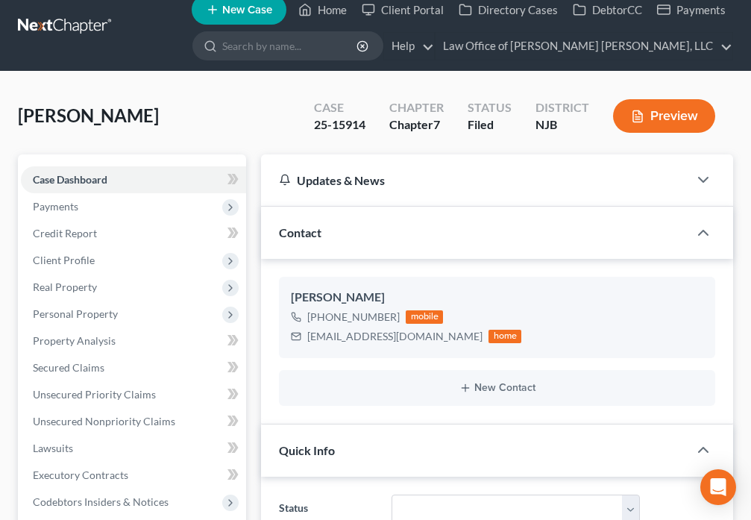
scroll to position [0, 0]
